Goal: Task Accomplishment & Management: Manage account settings

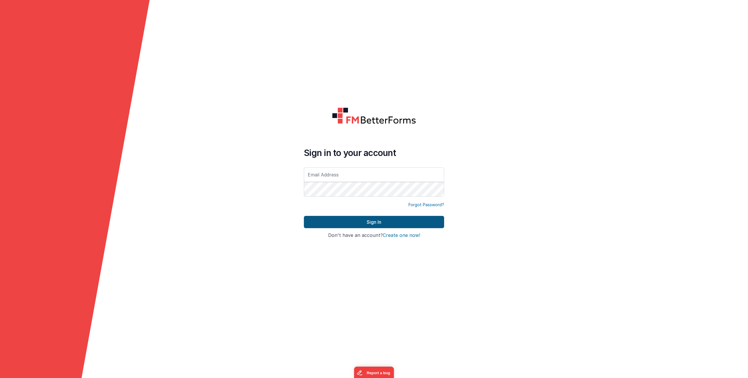
type input "[PERSON_NAME][EMAIL_ADDRESS][DOMAIN_NAME]"
click at [365, 223] on button "Sign In" at bounding box center [374, 222] width 140 height 12
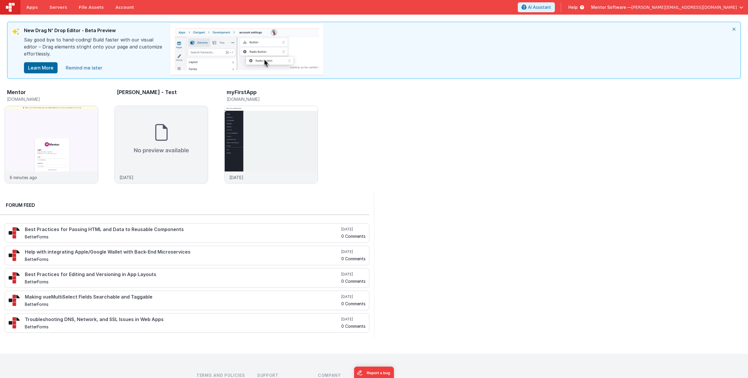
click at [89, 67] on link "Remind me later" at bounding box center [84, 68] width 44 height 12
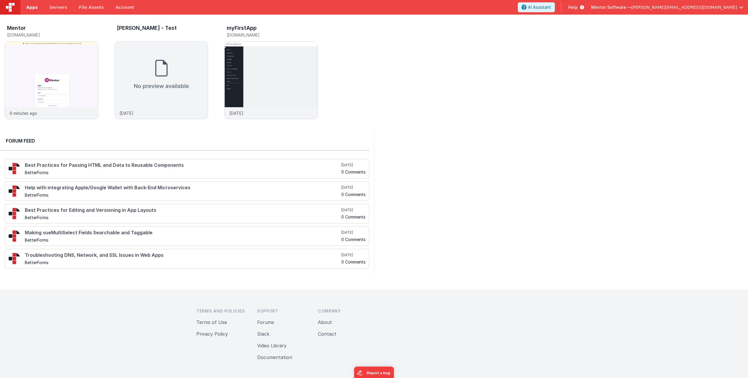
click at [33, 9] on span "Apps" at bounding box center [31, 7] width 11 height 6
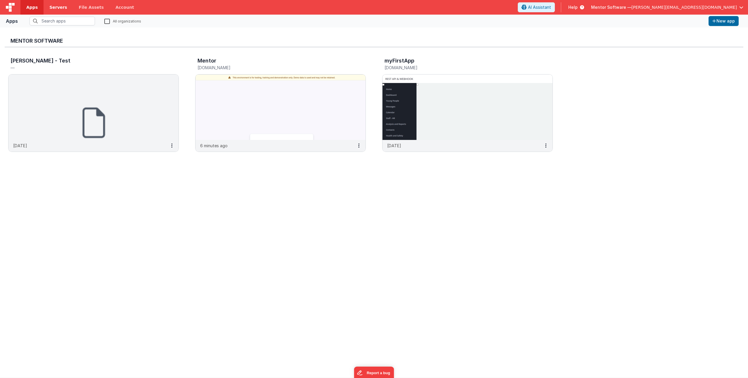
click at [59, 4] on span "Servers" at bounding box center [58, 7] width 18 height 6
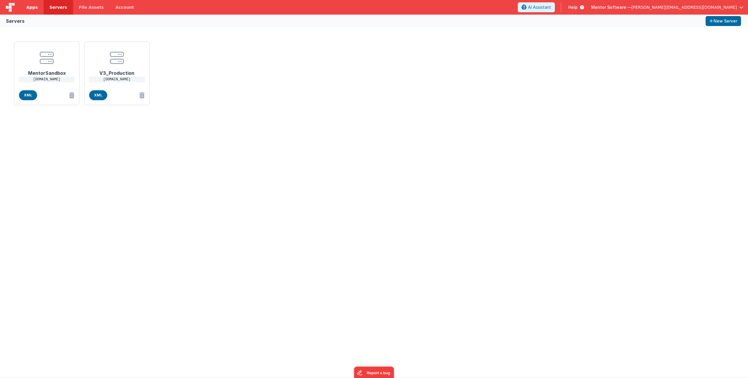
click at [31, 7] on span "Apps" at bounding box center [31, 7] width 11 height 6
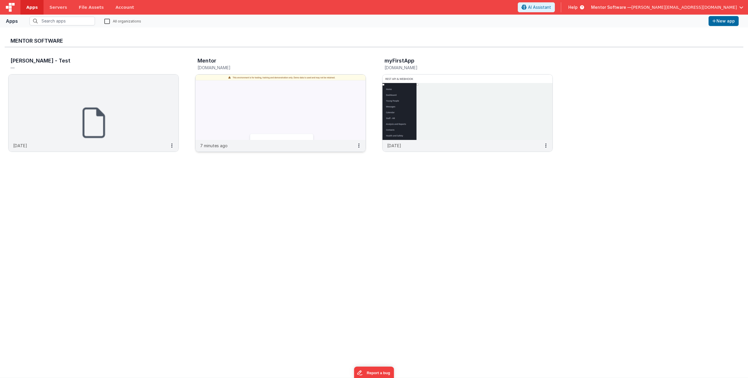
click at [257, 110] on img at bounding box center [280, 106] width 170 height 65
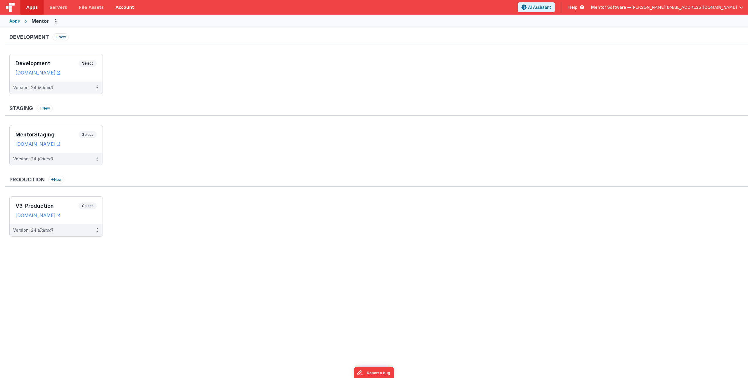
click at [117, 4] on link "Account" at bounding box center [125, 7] width 30 height 15
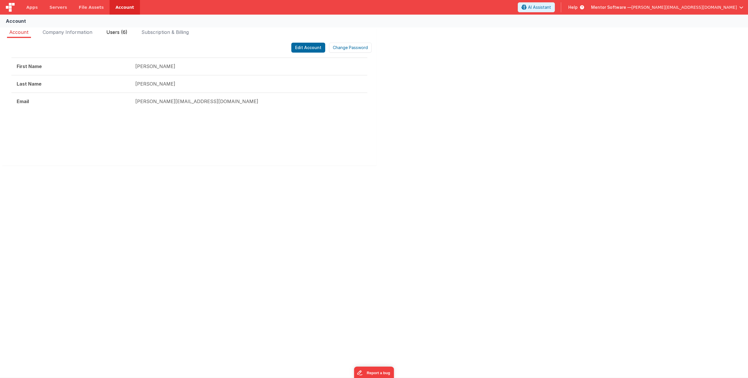
click at [119, 34] on span "Users (6)" at bounding box center [116, 32] width 21 height 6
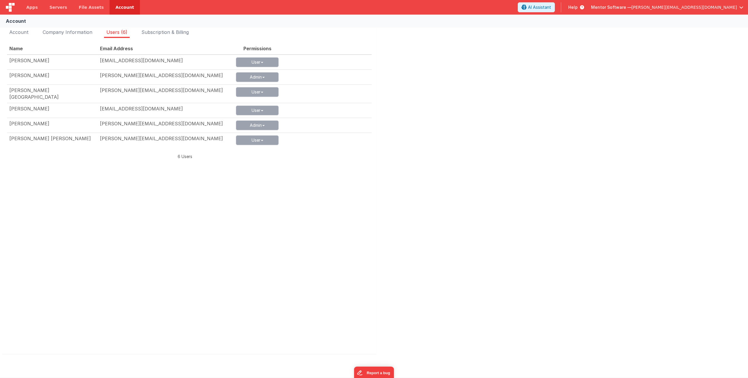
click at [2, 34] on ul "Account Company Information Users (6) Subscription & Billing" at bounding box center [189, 33] width 374 height 9
click at [8, 33] on li "Account" at bounding box center [19, 33] width 24 height 9
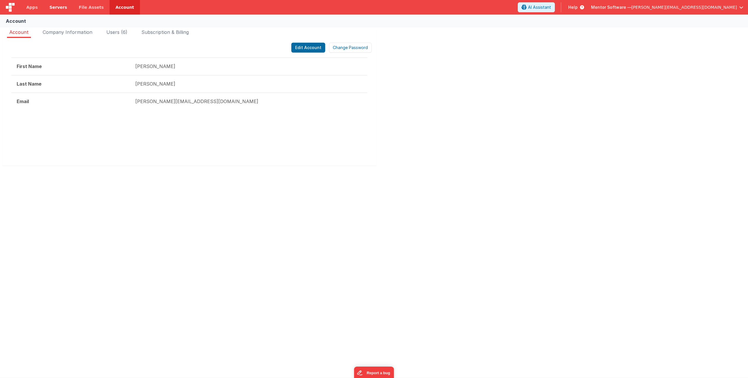
click at [51, 11] on link "Servers" at bounding box center [58, 7] width 29 height 15
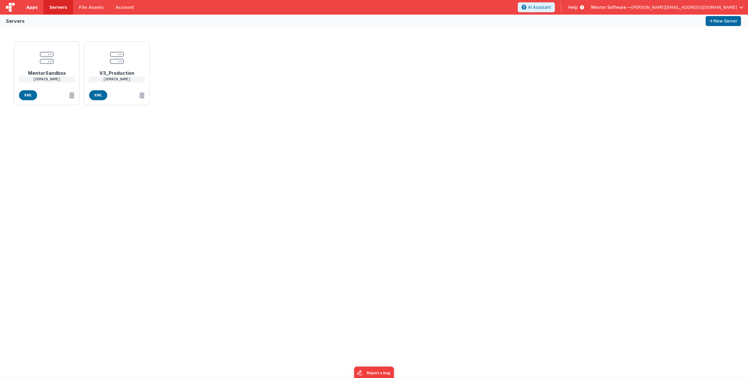
click at [39, 11] on link "Apps" at bounding box center [31, 7] width 23 height 15
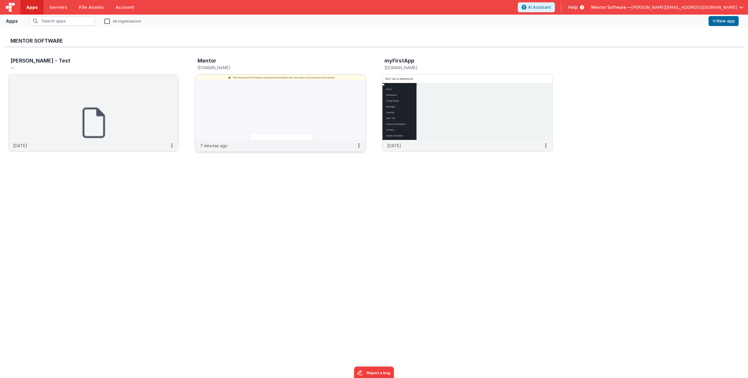
click at [345, 122] on img at bounding box center [280, 106] width 170 height 65
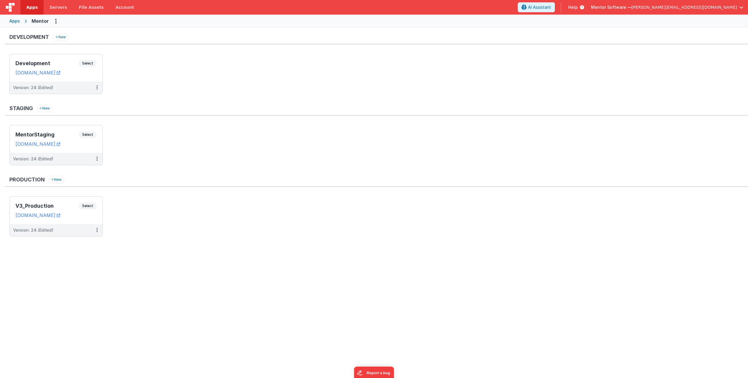
click at [714, 9] on span "[PERSON_NAME][EMAIL_ADDRESS][DOMAIN_NAME]" at bounding box center [683, 7] width 105 height 6
click at [675, 61] on li "Logout" at bounding box center [695, 64] width 93 height 11
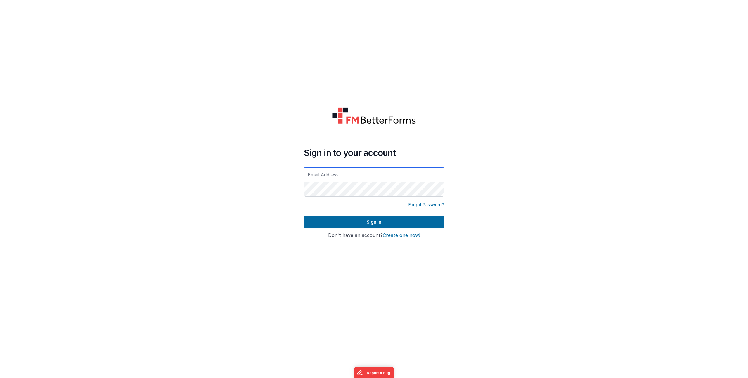
type input "[PERSON_NAME][EMAIL_ADDRESS][DOMAIN_NAME]"
